Goal: Information Seeking & Learning: Learn about a topic

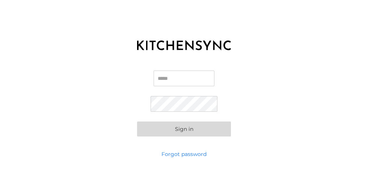
type input "**********"
click at [178, 79] on input "**********" at bounding box center [184, 79] width 61 height 16
click at [165, 125] on button "Sign in" at bounding box center [184, 129] width 94 height 15
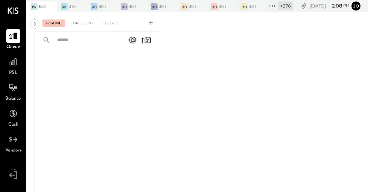
click at [52, 7] on icon at bounding box center [50, 6] width 9 height 9
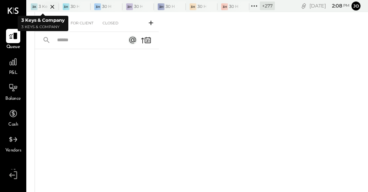
click at [55, 6] on icon at bounding box center [52, 6] width 9 height 9
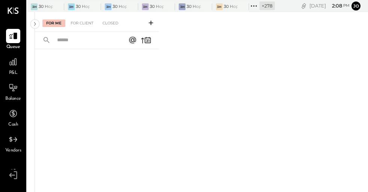
click at [55, 6] on icon at bounding box center [57, 6] width 9 height 9
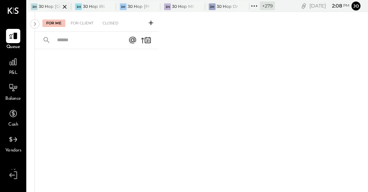
click at [61, 6] on icon at bounding box center [64, 6] width 9 height 9
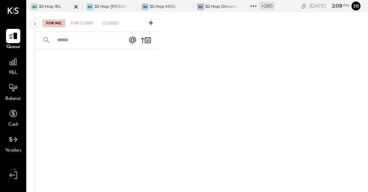
click at [68, 6] on div at bounding box center [69, 7] width 26 height 10
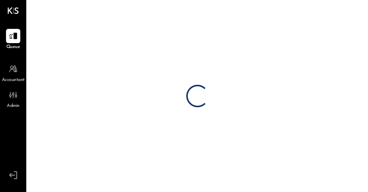
click at [80, 7] on div "Loading…" at bounding box center [197, 96] width 341 height 192
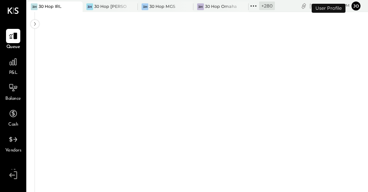
click at [80, 7] on icon at bounding box center [75, 6] width 9 height 9
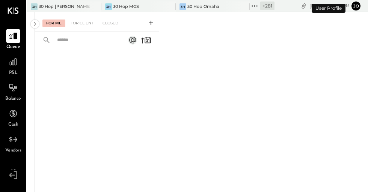
click at [80, 7] on div at bounding box center [88, 7] width 26 height 10
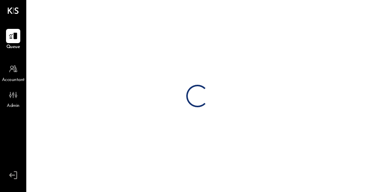
click at [97, 7] on div "Loading…" at bounding box center [197, 96] width 341 height 192
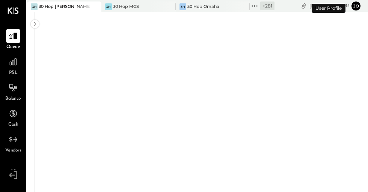
click at [94, 7] on div at bounding box center [88, 7] width 26 height 10
click at [90, 7] on icon at bounding box center [94, 6] width 9 height 9
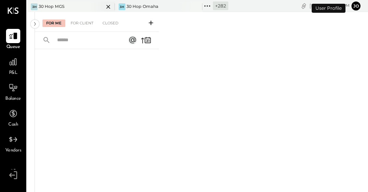
click at [108, 3] on icon at bounding box center [108, 6] width 9 height 9
click at [107, 5] on div at bounding box center [115, 7] width 26 height 10
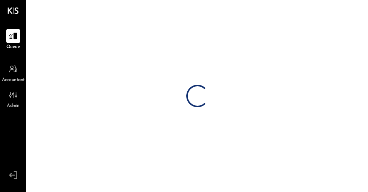
click at [115, 5] on div "Loading…" at bounding box center [197, 96] width 341 height 192
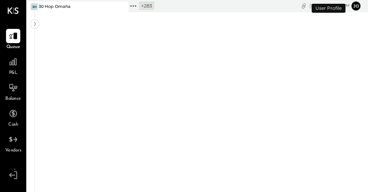
click at [123, 7] on icon at bounding box center [121, 6] width 9 height 9
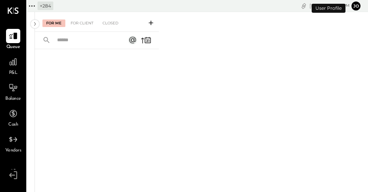
click at [37, 5] on div "+ 284" at bounding box center [40, 6] width 26 height 10
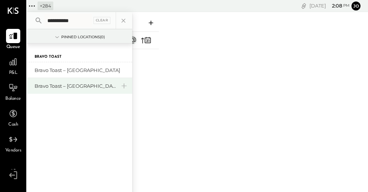
type input "**********"
click at [70, 83] on div "Bravo Toast – [GEOGRAPHIC_DATA]" at bounding box center [75, 86] width 81 height 7
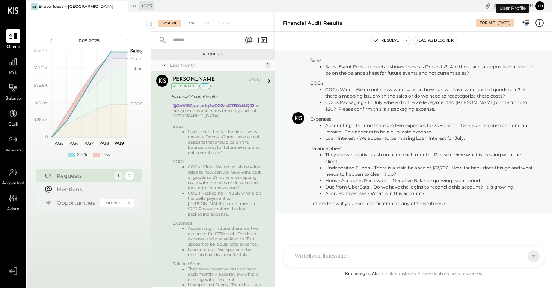
scroll to position [37, 0]
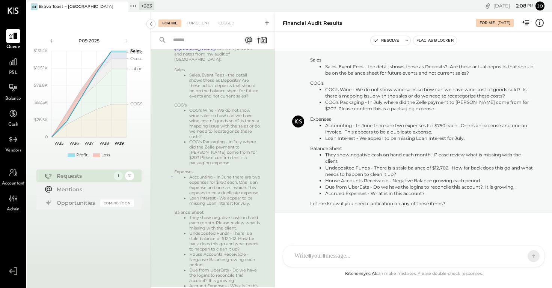
click at [13, 69] on div "P&L" at bounding box center [13, 66] width 14 height 22
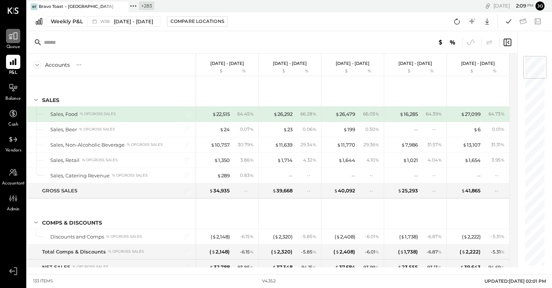
click at [10, 35] on icon at bounding box center [13, 36] width 9 height 7
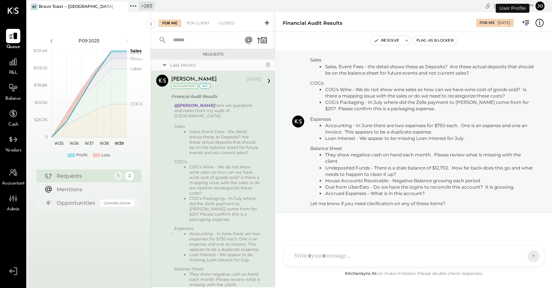
scroll to position [57, 0]
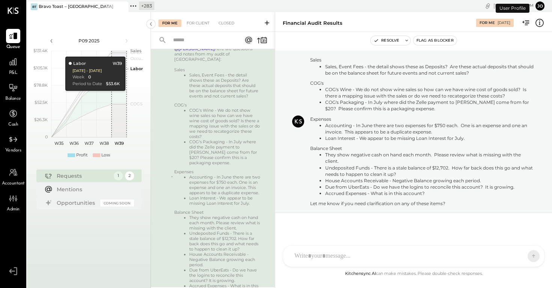
click at [202, 27] on div "For Me For Client Closed" at bounding box center [213, 22] width 124 height 20
click at [201, 20] on div "For Client" at bounding box center [198, 24] width 30 height 8
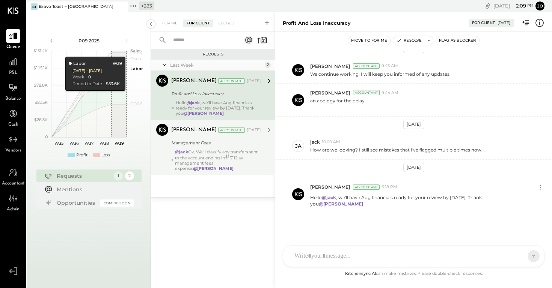
click at [230, 142] on div "Management Fees" at bounding box center [215, 143] width 88 height 8
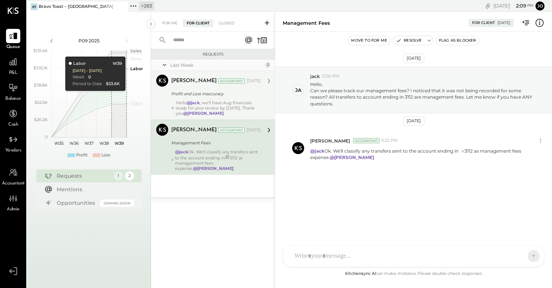
click at [222, 102] on div "Hello @[PERSON_NAME] , we'll have Aug financials ready for your review by [DATE…" at bounding box center [219, 108] width 86 height 16
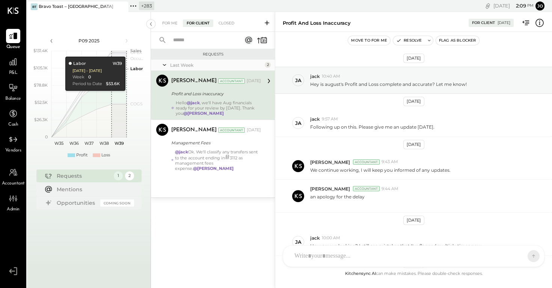
scroll to position [96, 0]
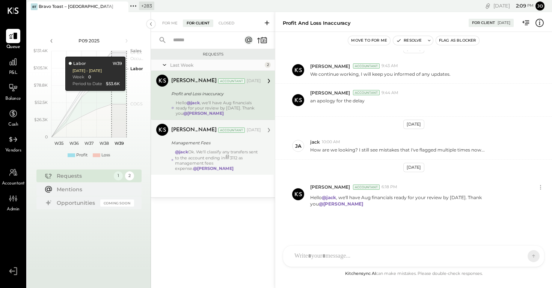
click at [212, 161] on div "@[PERSON_NAME] We'll classify any transfers sent to the account ending in # 311…" at bounding box center [218, 160] width 86 height 22
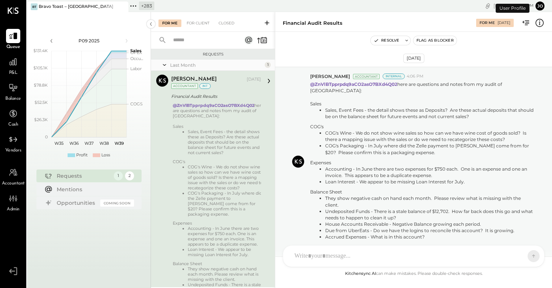
scroll to position [57, 0]
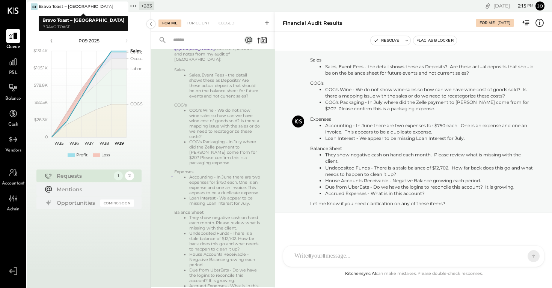
click at [125, 5] on icon at bounding box center [121, 6] width 9 height 9
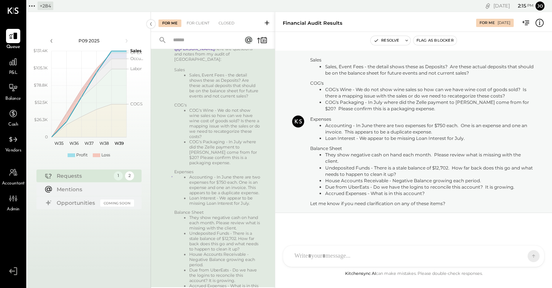
click at [39, 4] on div "+ 284" at bounding box center [46, 6] width 16 height 9
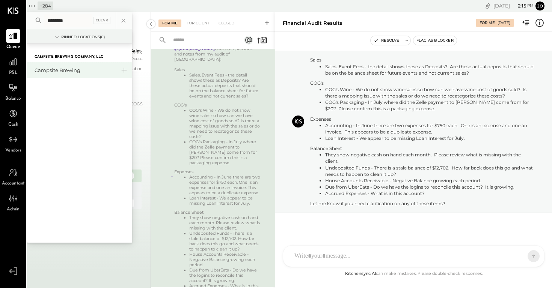
type input "********"
click at [67, 69] on div "Campsite Brewing" at bounding box center [75, 70] width 81 height 7
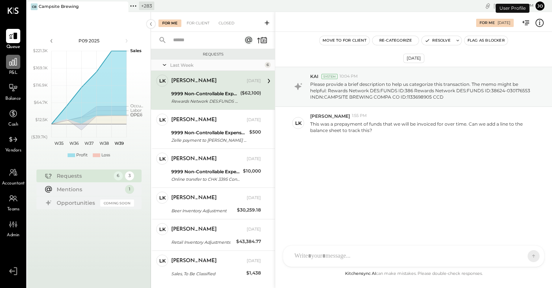
click at [9, 63] on icon at bounding box center [13, 62] width 10 height 10
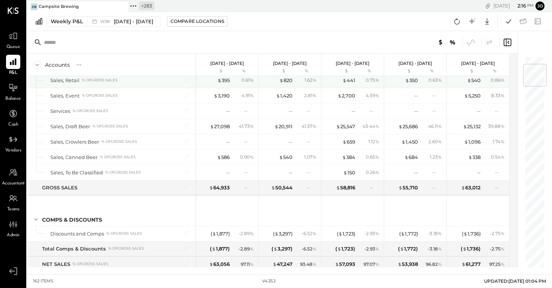
scroll to position [81, 0]
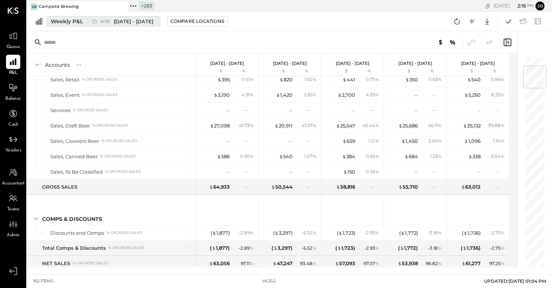
click at [119, 18] on span "[DATE] - [DATE]" at bounding box center [133, 21] width 39 height 7
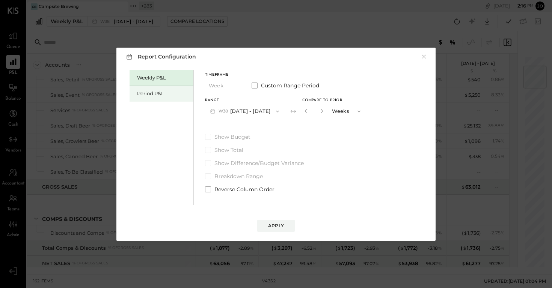
click at [175, 88] on div "Period P&L" at bounding box center [162, 94] width 64 height 16
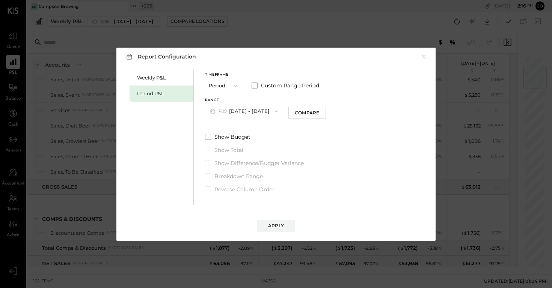
click at [262, 110] on button "P09 Aug 25 - Sep 28, 2025" at bounding box center [244, 111] width 78 height 14
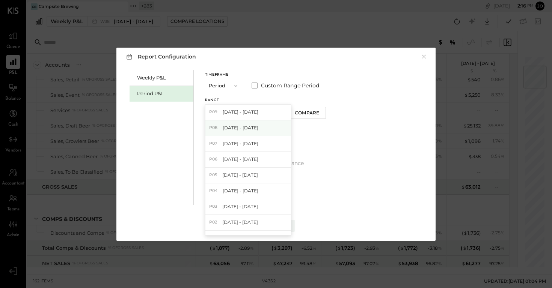
click at [269, 127] on div "P08 Jul 28 - Aug 24, 2025" at bounding box center [248, 129] width 86 height 16
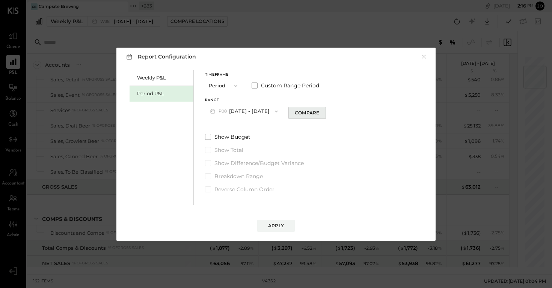
click at [326, 117] on button "Compare" at bounding box center [307, 113] width 38 height 12
click at [324, 108] on button "button" at bounding box center [321, 111] width 6 height 8
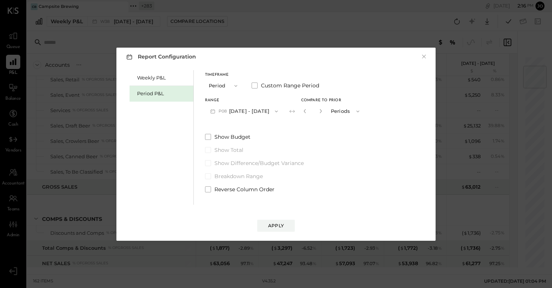
type input "*"
click at [281, 226] on div "Apply" at bounding box center [276, 226] width 16 height 6
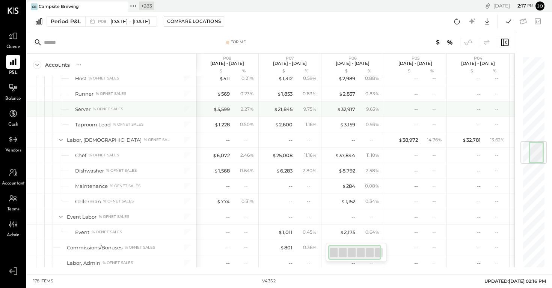
scroll to position [714, 0]
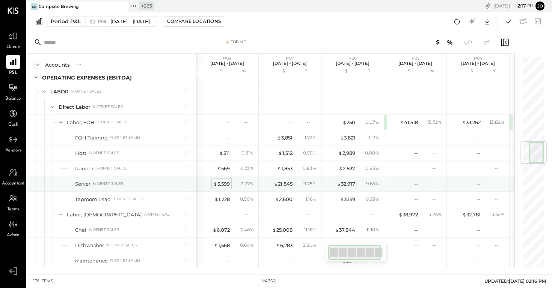
click at [222, 184] on div "$ 5,599" at bounding box center [221, 184] width 17 height 7
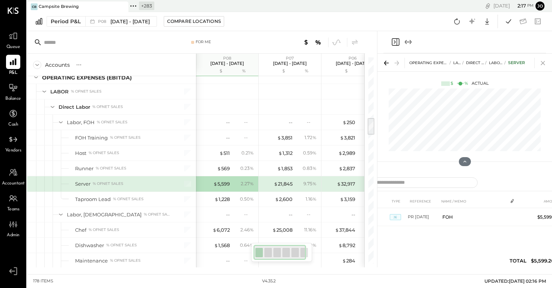
click at [546, 59] on icon at bounding box center [543, 63] width 11 height 11
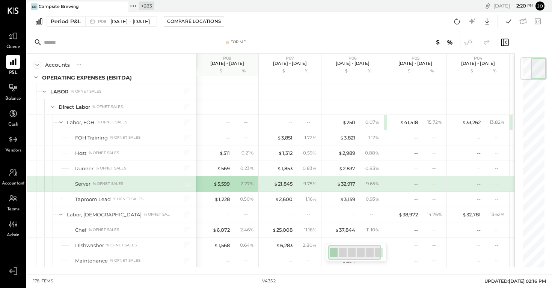
click at [135, 6] on icon at bounding box center [133, 6] width 10 height 10
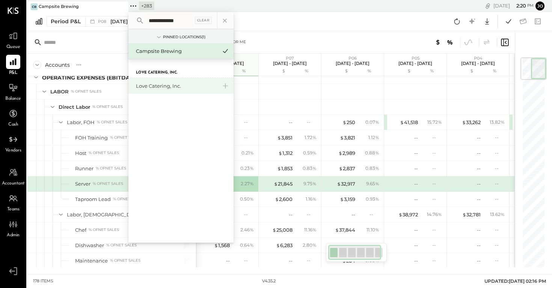
type input "**********"
click at [163, 89] on div "Love Catering, Inc." at bounding box center [176, 86] width 81 height 7
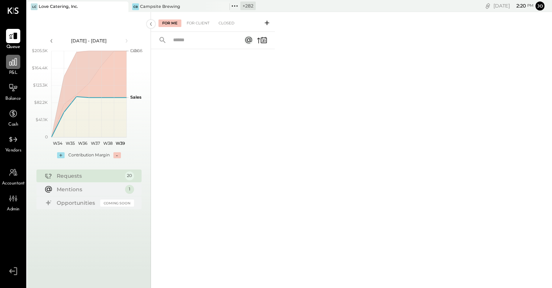
click at [14, 66] on div at bounding box center [13, 62] width 14 height 14
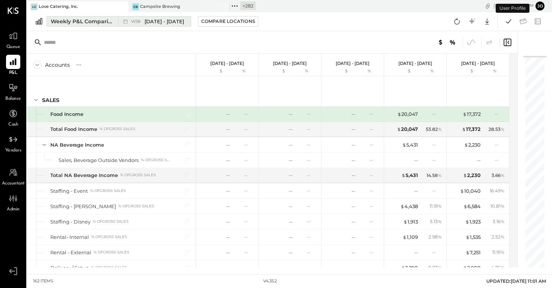
click at [113, 23] on div "Weekly P&L Comparison" at bounding box center [82, 22] width 63 height 8
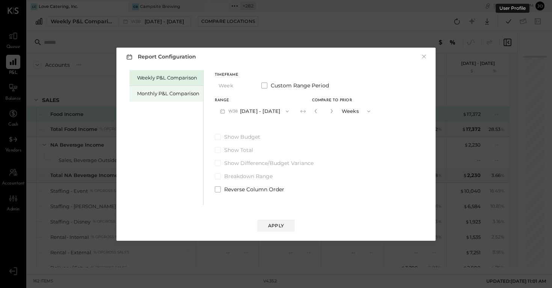
click at [178, 93] on div "Monthly P&L Comparison" at bounding box center [168, 93] width 62 height 7
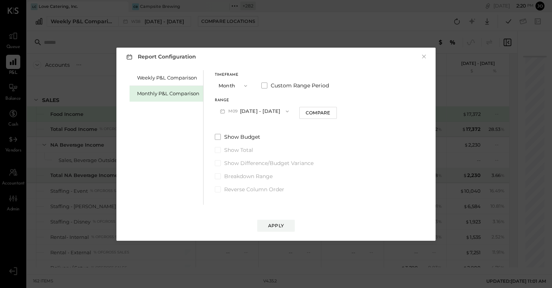
click at [242, 90] on button "Month" at bounding box center [234, 86] width 38 height 14
click at [239, 120] on div "Year" at bounding box center [233, 126] width 37 height 14
click at [256, 109] on button "2025 Jan 1 - Dec 31, 2025" at bounding box center [254, 111] width 79 height 14
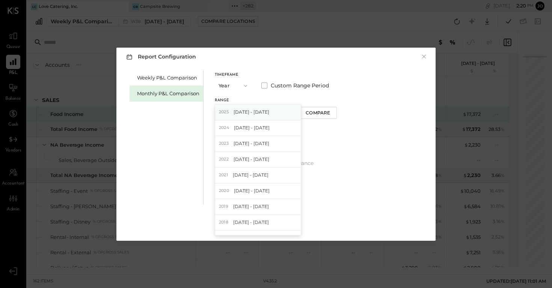
click at [255, 114] on span "Jan 1 - Dec 31, 2025" at bounding box center [252, 112] width 36 height 6
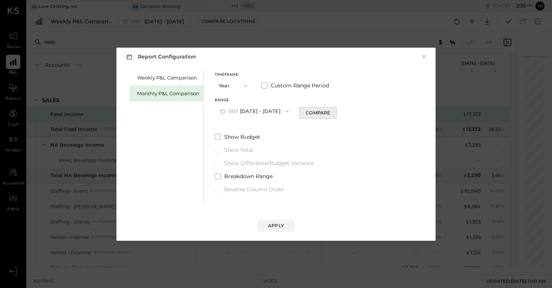
click at [326, 115] on div "Compare" at bounding box center [318, 113] width 24 height 6
click at [335, 109] on button "button" at bounding box center [332, 111] width 6 height 8
click at [334, 111] on icon "button" at bounding box center [331, 111] width 5 height 5
click at [317, 112] on icon "button" at bounding box center [316, 111] width 2 height 4
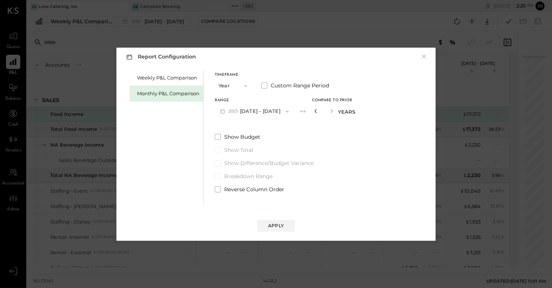
type input "*"
click at [278, 223] on div "Apply" at bounding box center [276, 226] width 16 height 6
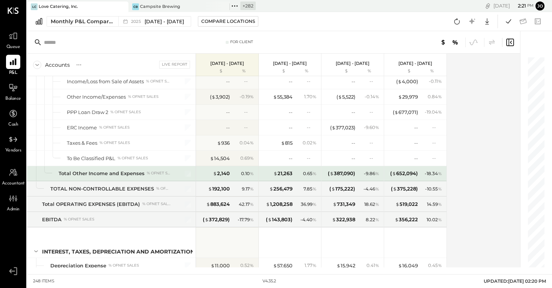
scroll to position [3277, 0]
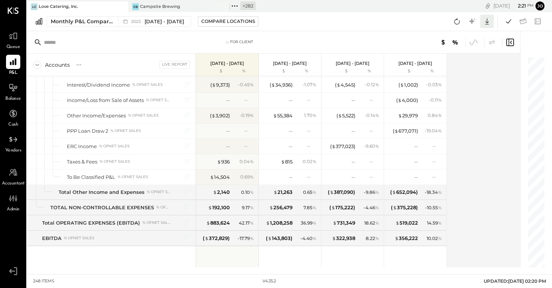
click at [486, 23] on icon at bounding box center [487, 22] width 10 height 10
click at [509, 22] on icon at bounding box center [508, 21] width 5 height 4
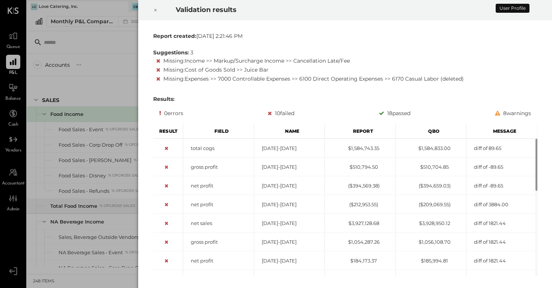
click at [156, 10] on div "Validation results Report created: Mon Sep 22 2025 2:21:46 PM Suggestions: 3 Mi…" at bounding box center [276, 144] width 552 height 288
click at [154, 9] on div "Validation results Report created: Mon Sep 22 2025 2:21:46 PM Suggestions: 3 Mi…" at bounding box center [276, 144] width 552 height 288
click at [153, 10] on div "Validation results Report created: Mon Sep 22 2025 2:21:46 PM Suggestions: 3 Mi…" at bounding box center [276, 144] width 552 height 288
click at [154, 10] on div "Validation results Report created: Mon Sep 22 2025 2:21:46 PM Suggestions: 3 Mi…" at bounding box center [276, 144] width 552 height 288
click at [157, 10] on div "Validation results Report created: Mon Sep 22 2025 2:21:46 PM Suggestions: 3 Mi…" at bounding box center [276, 144] width 552 height 288
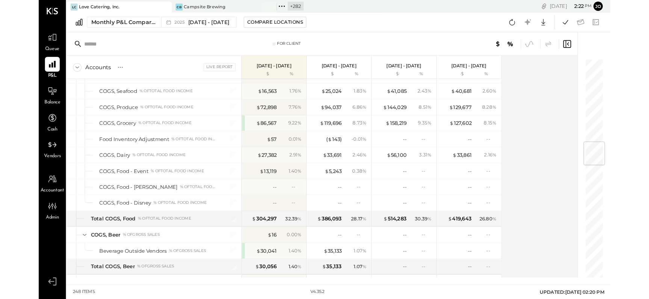
scroll to position [448, 0]
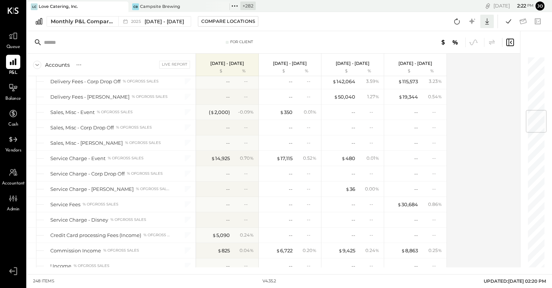
click at [486, 20] on icon at bounding box center [487, 22] width 10 height 10
click at [471, 63] on div "Excel" at bounding box center [464, 65] width 60 height 16
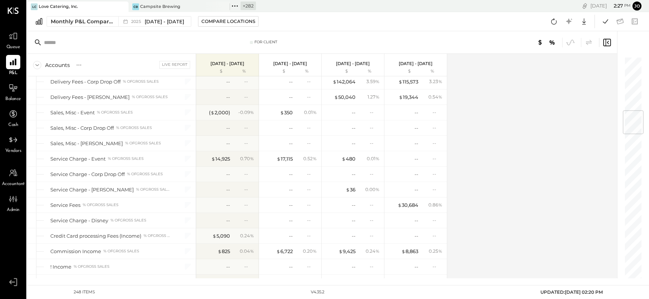
click at [8, 96] on span "Balance" at bounding box center [13, 99] width 16 height 7
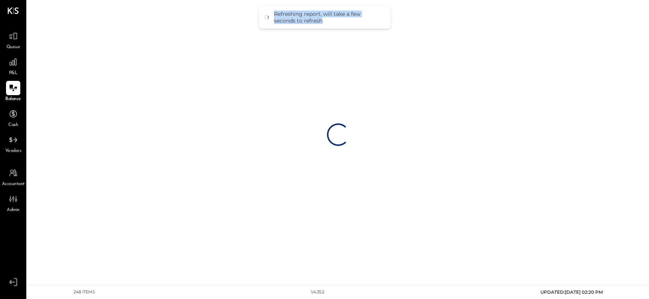
drag, startPoint x: 275, startPoint y: 14, endPoint x: 338, endPoint y: 24, distance: 63.9
click at [337, 24] on div "Refreshing report, will take a few seconds to refresh" at bounding box center [328, 18] width 109 height 14
click at [338, 24] on div "Refreshing report, will take a few seconds to refresh" at bounding box center [328, 18] width 109 height 14
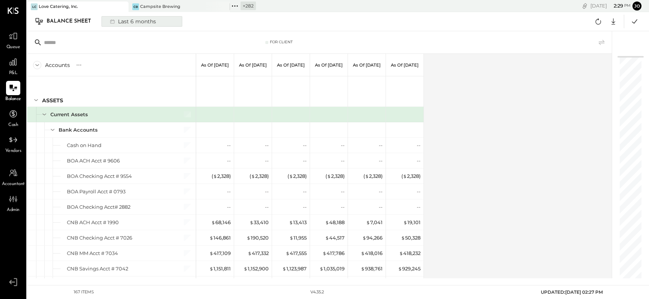
click at [140, 21] on div "Last 6 months" at bounding box center [132, 22] width 53 height 10
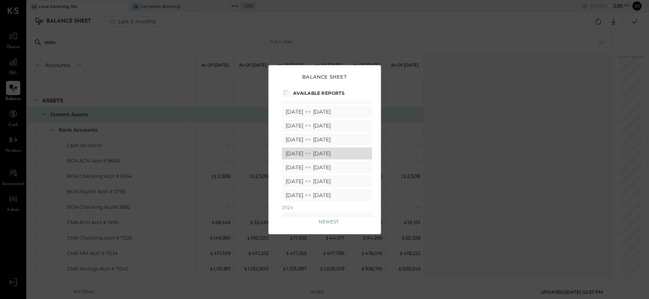
scroll to position [82, 0]
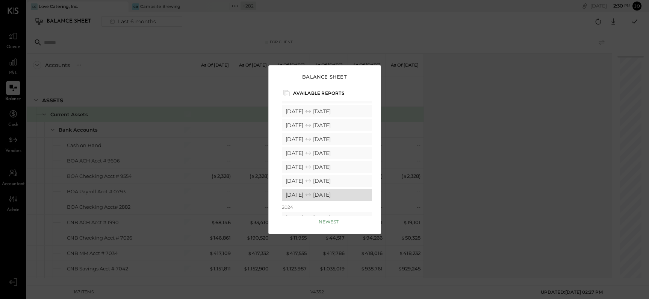
click at [330, 196] on div "01/01/2025 01/31/2025" at bounding box center [327, 195] width 90 height 12
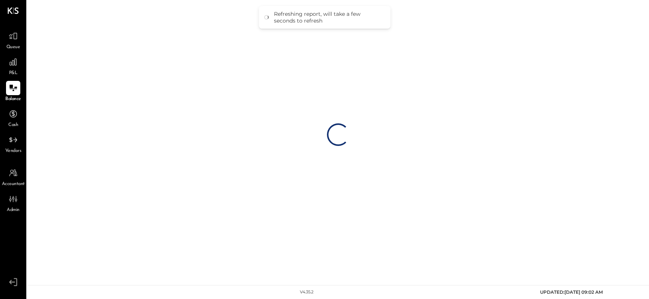
click at [4, 288] on div at bounding box center [13, 287] width 23 height 23
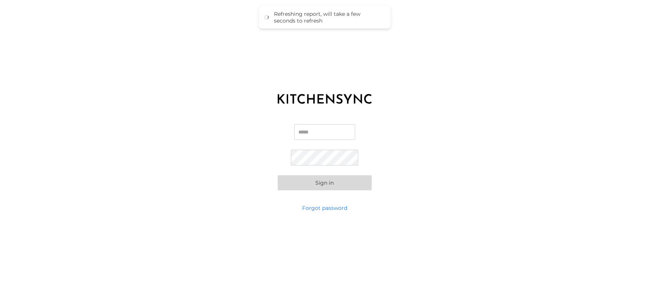
type input "**********"
click at [309, 186] on button "Sign in" at bounding box center [325, 182] width 94 height 15
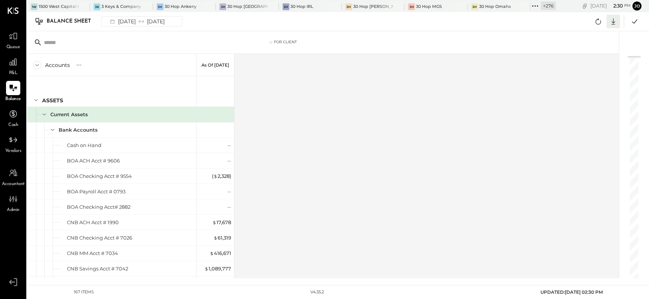
click at [552, 21] on icon at bounding box center [613, 22] width 10 height 10
click at [552, 62] on div "Excel" at bounding box center [590, 65] width 60 height 16
